Goal: Navigation & Orientation: Find specific page/section

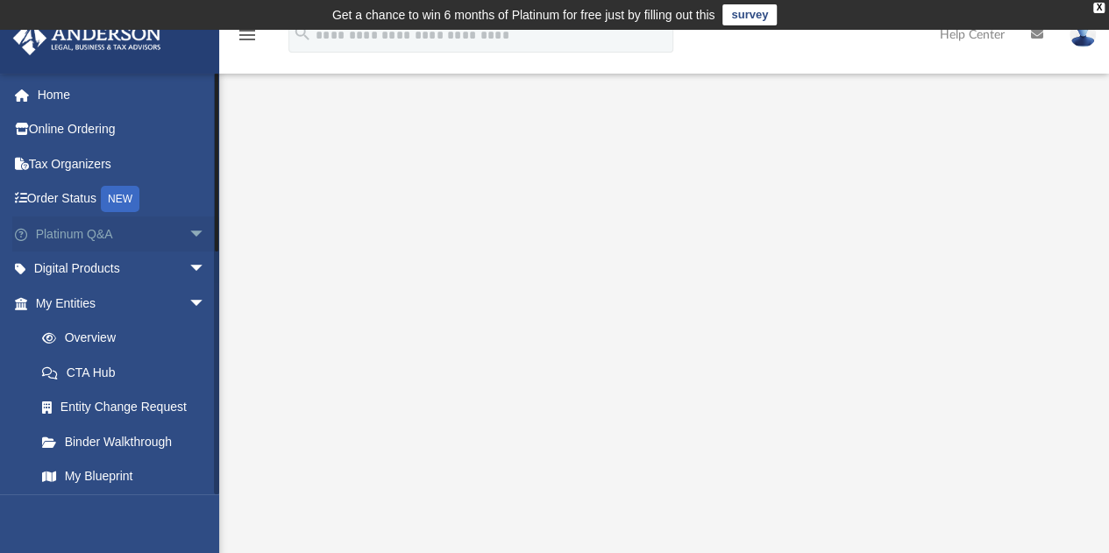
click at [188, 231] on span "arrow_drop_down" at bounding box center [205, 235] width 35 height 36
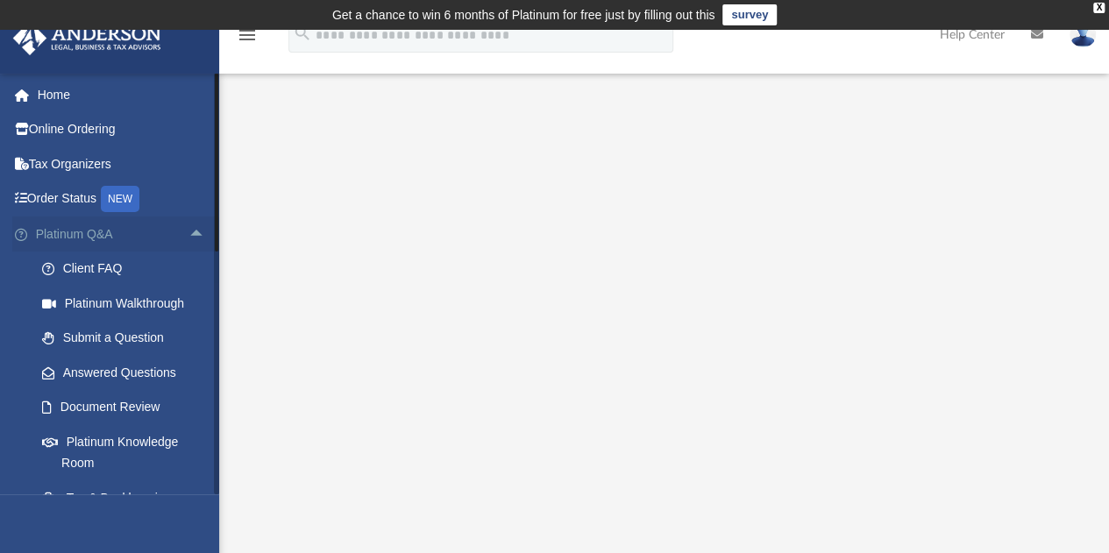
click at [188, 231] on span "arrow_drop_up" at bounding box center [205, 235] width 35 height 36
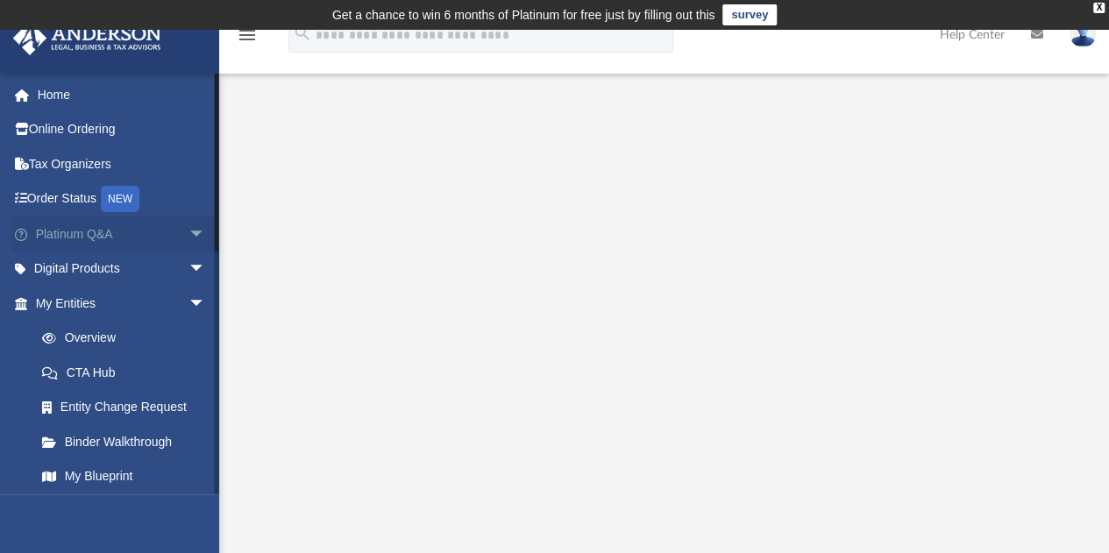
click at [188, 231] on span "arrow_drop_down" at bounding box center [205, 235] width 35 height 36
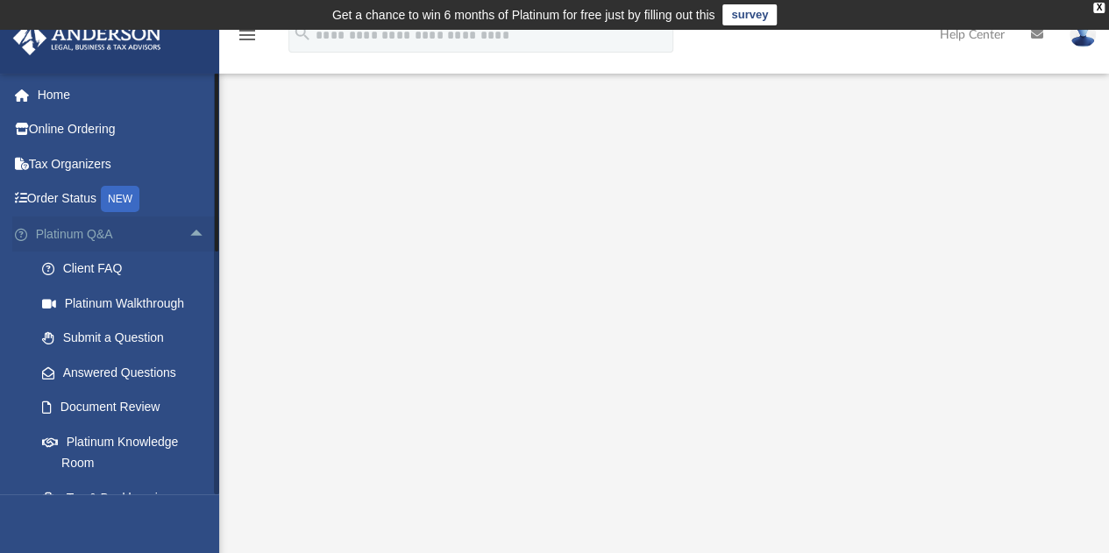
click at [188, 232] on span "arrow_drop_up" at bounding box center [205, 235] width 35 height 36
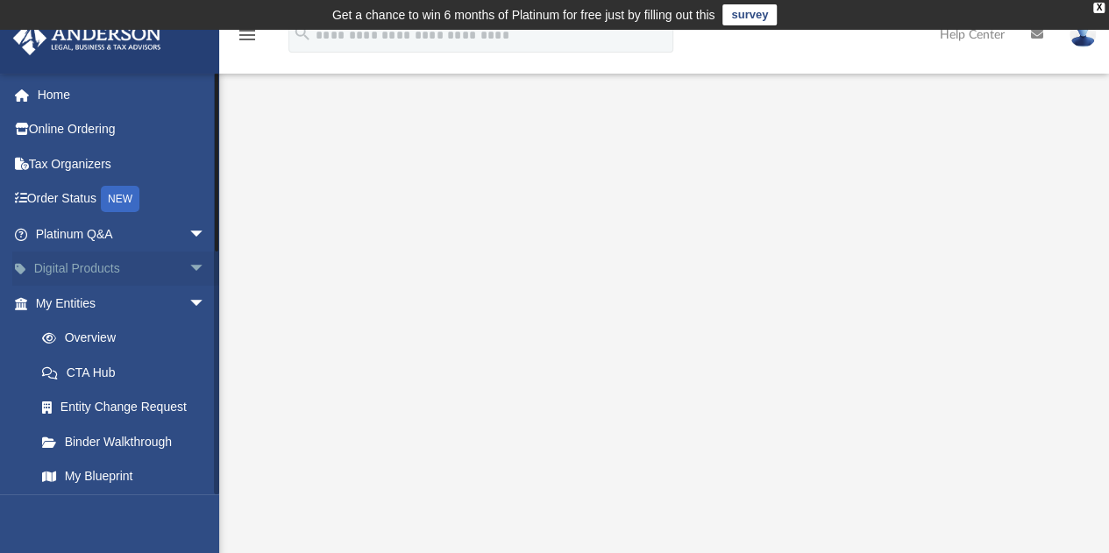
click at [149, 255] on link "Digital Products arrow_drop_down" at bounding box center [122, 269] width 220 height 35
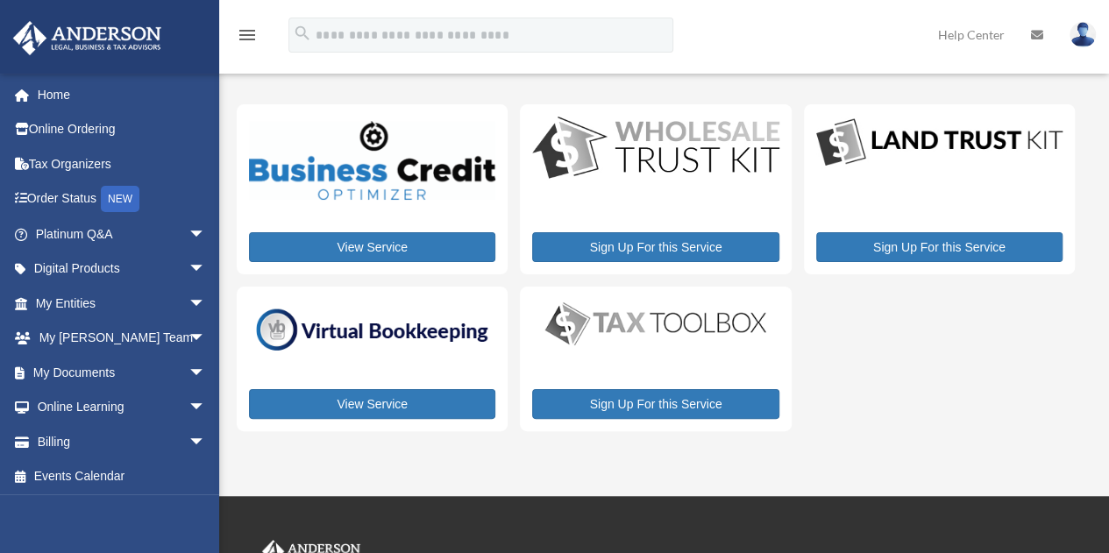
click at [135, 266] on div "[EMAIL_ADDRESS][DOMAIN_NAME] Sign Out [EMAIL_ADDRESS][DOMAIN_NAME] Home Online …" at bounding box center [109, 349] width 219 height 553
